Goal: Find specific page/section: Find specific page/section

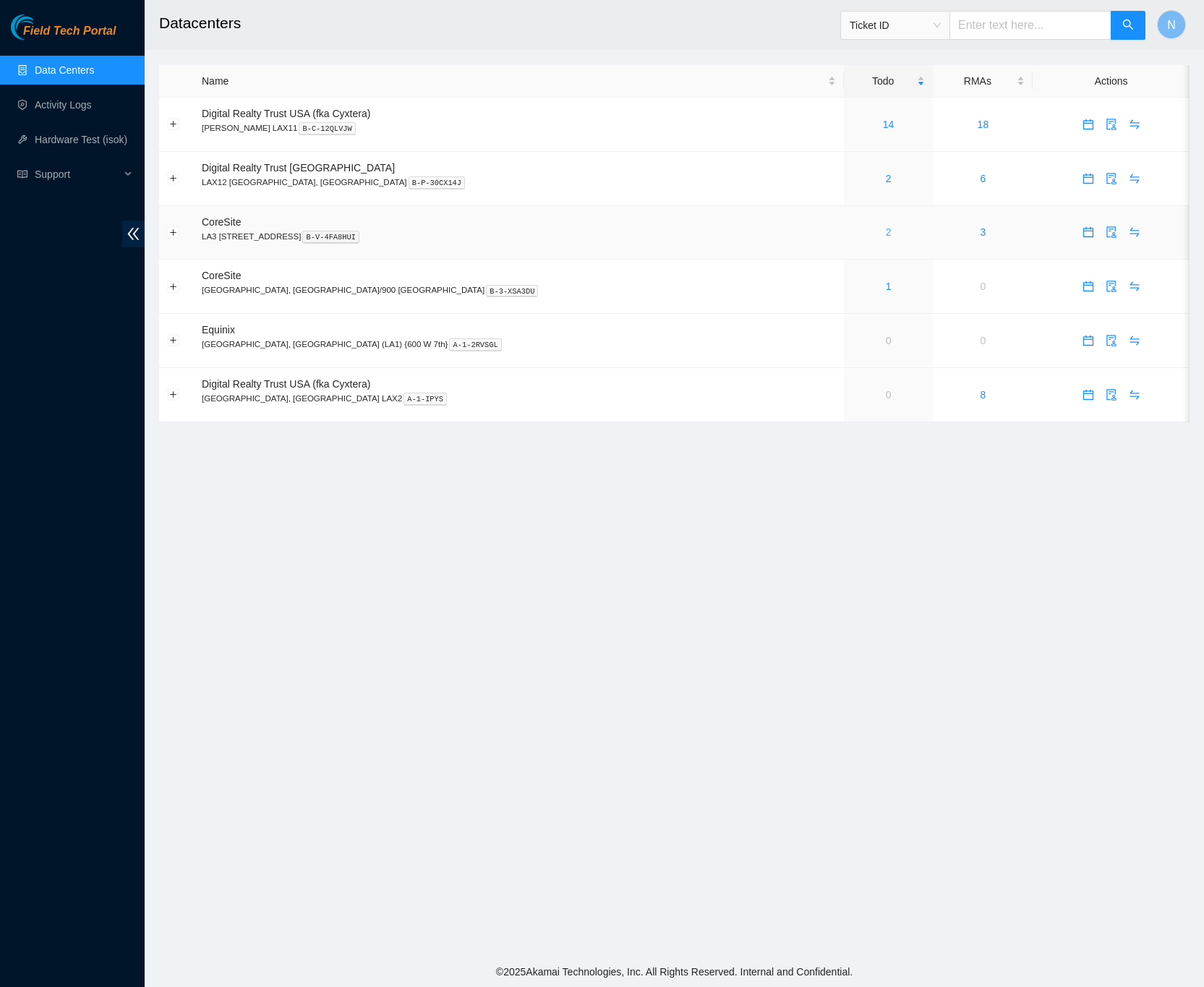
click at [886, 236] on link "2" at bounding box center [889, 232] width 6 height 11
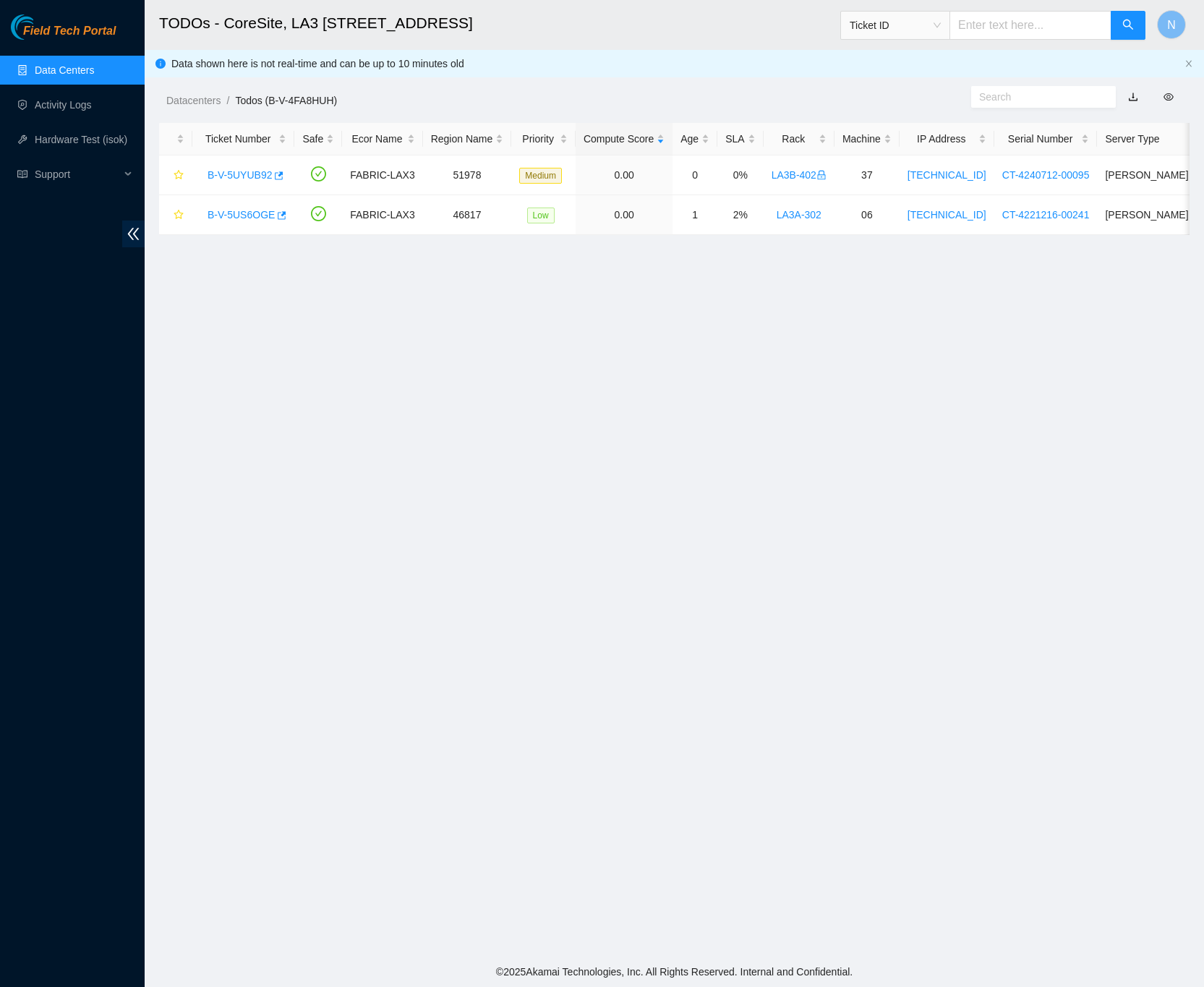
click at [60, 64] on link "Data Centers" at bounding box center [64, 69] width 60 height 11
